Goal: Information Seeking & Learning: Learn about a topic

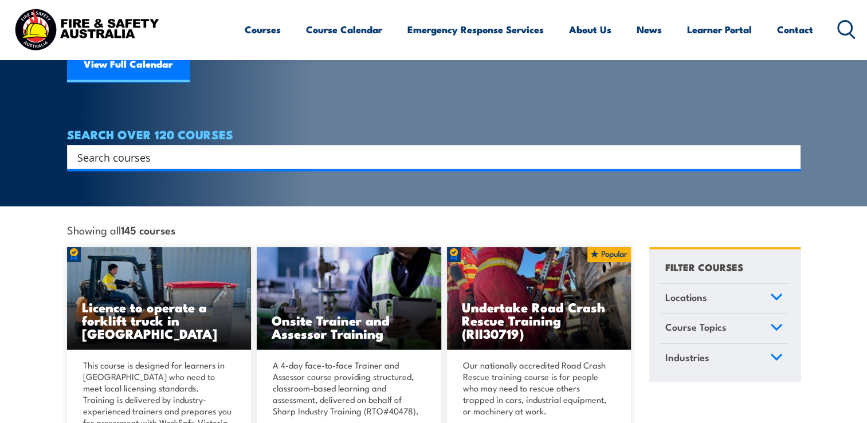
click at [189, 148] on input "Search input" at bounding box center [426, 156] width 698 height 17
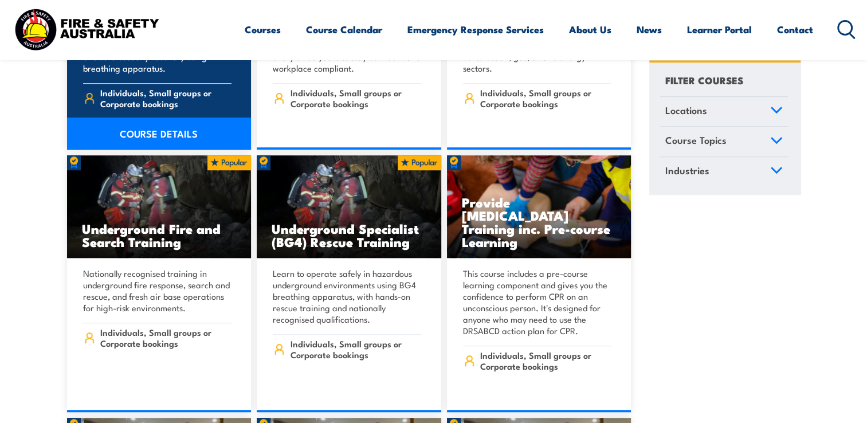
scroll to position [688, 0]
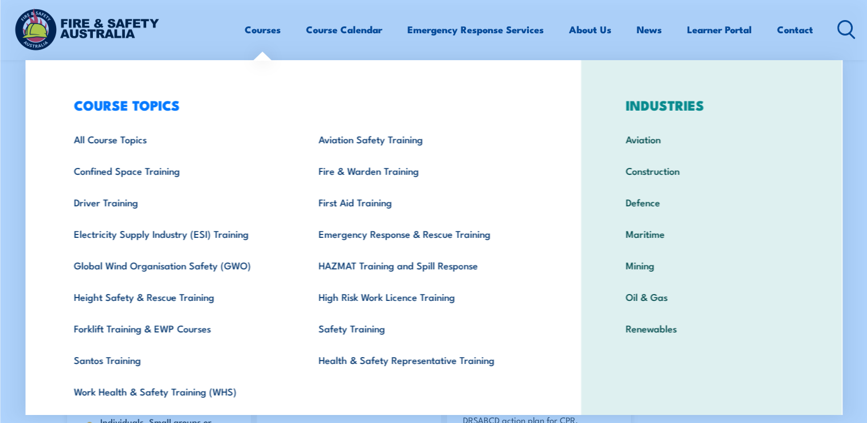
type input "[MEDICAL_DATA]"
click at [255, 30] on link "Courses" at bounding box center [263, 29] width 36 height 30
